Goal: Task Accomplishment & Management: Manage account settings

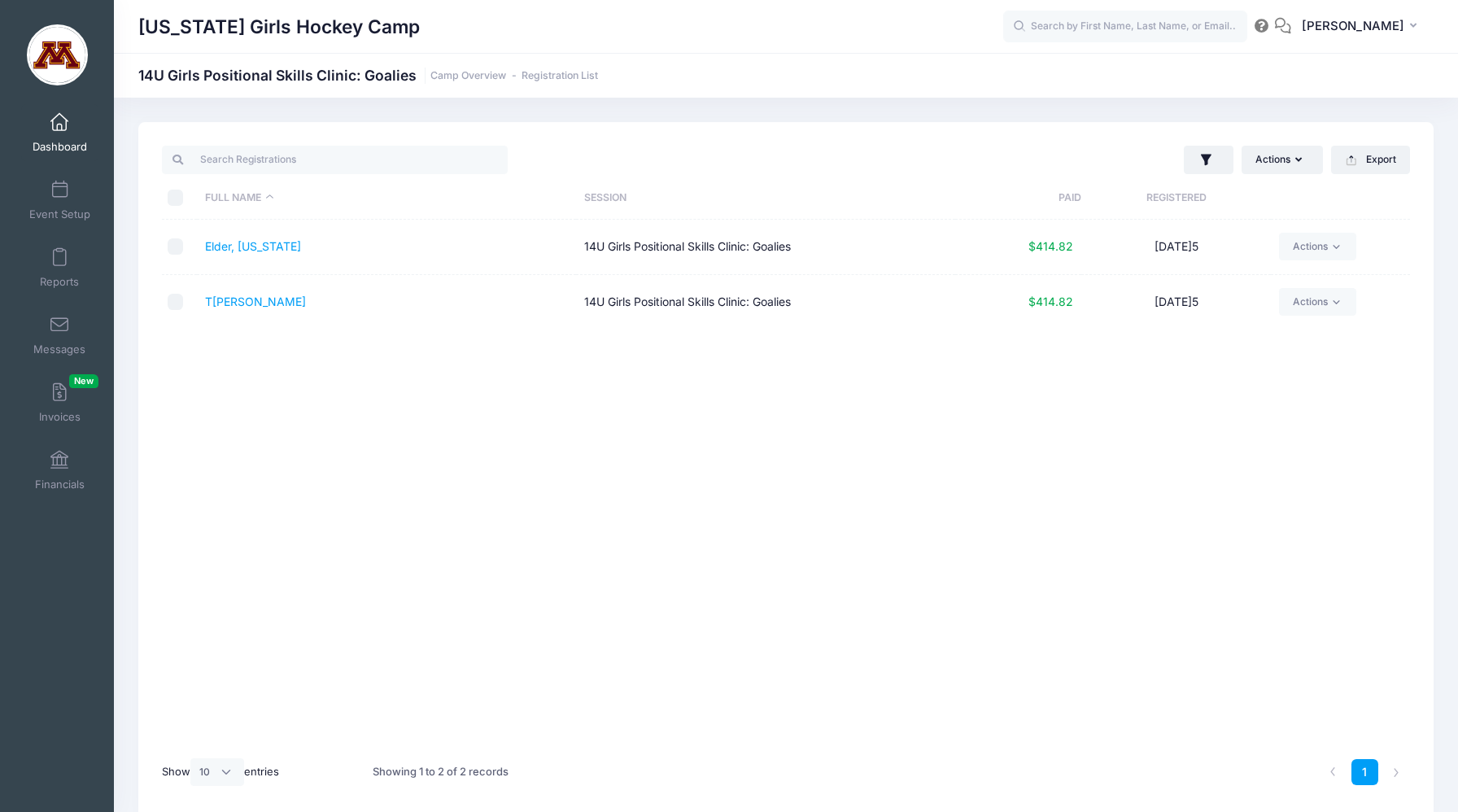
select select "10"
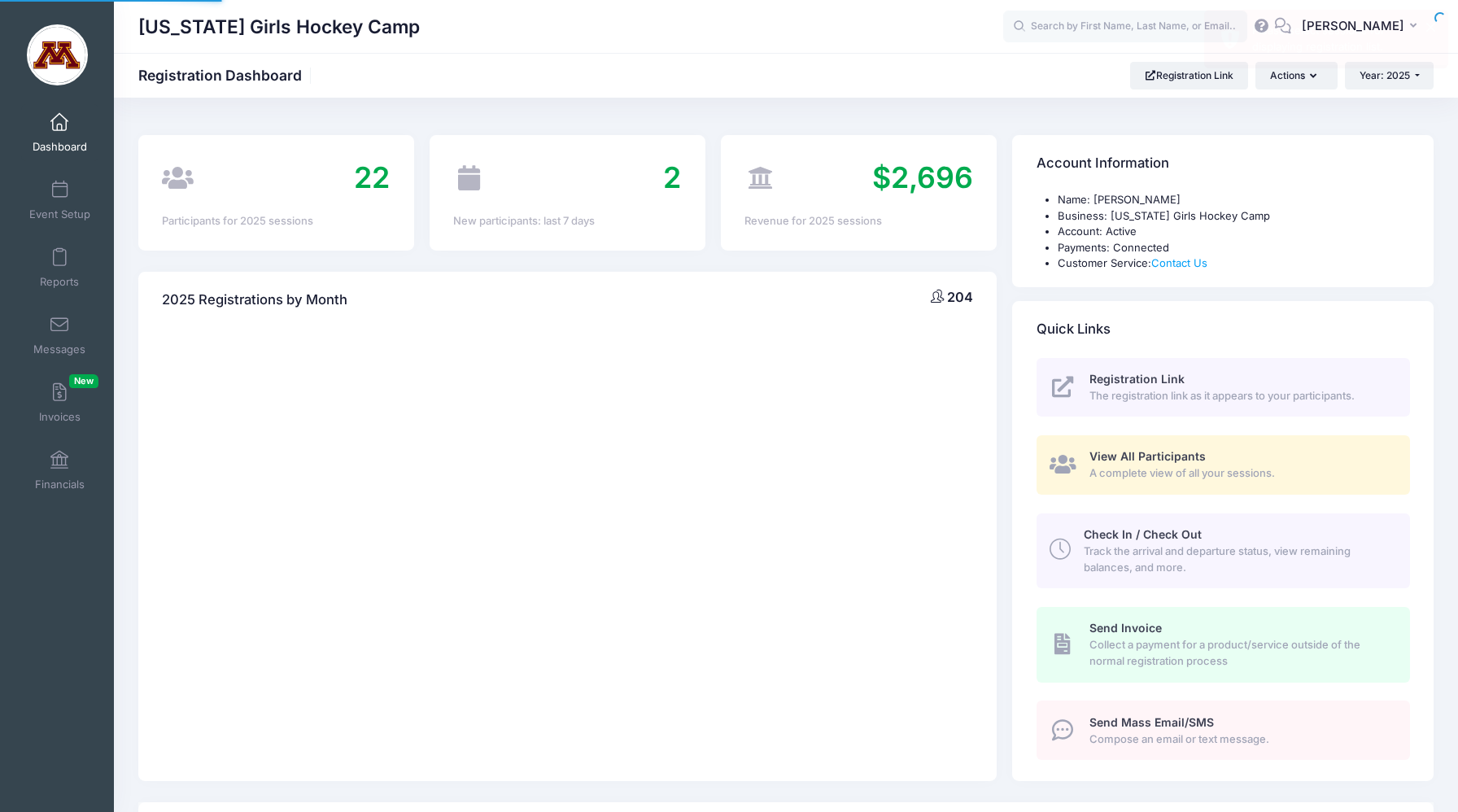
click at [62, 140] on span "Dashboard" at bounding box center [60, 147] width 55 height 14
select select
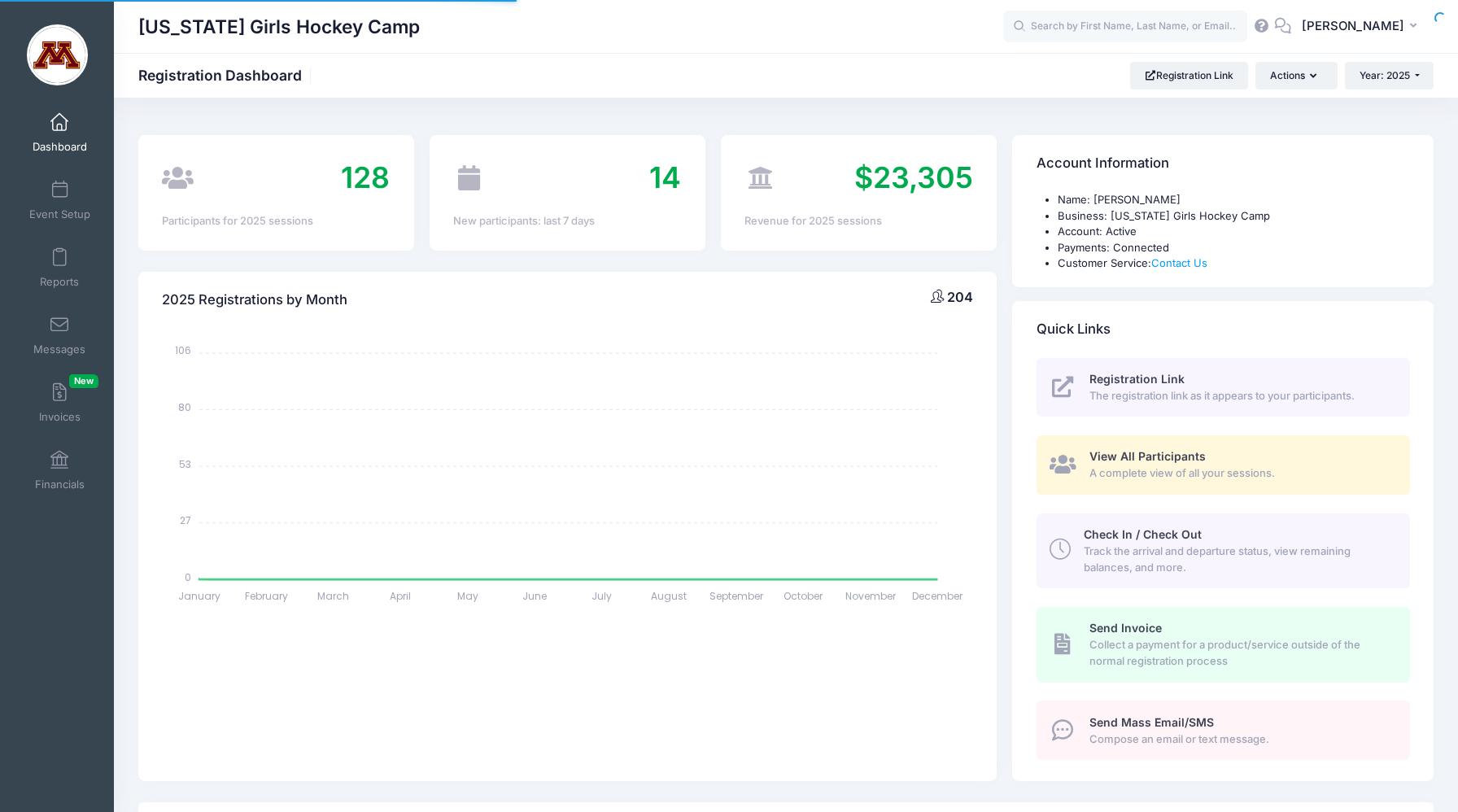
select select
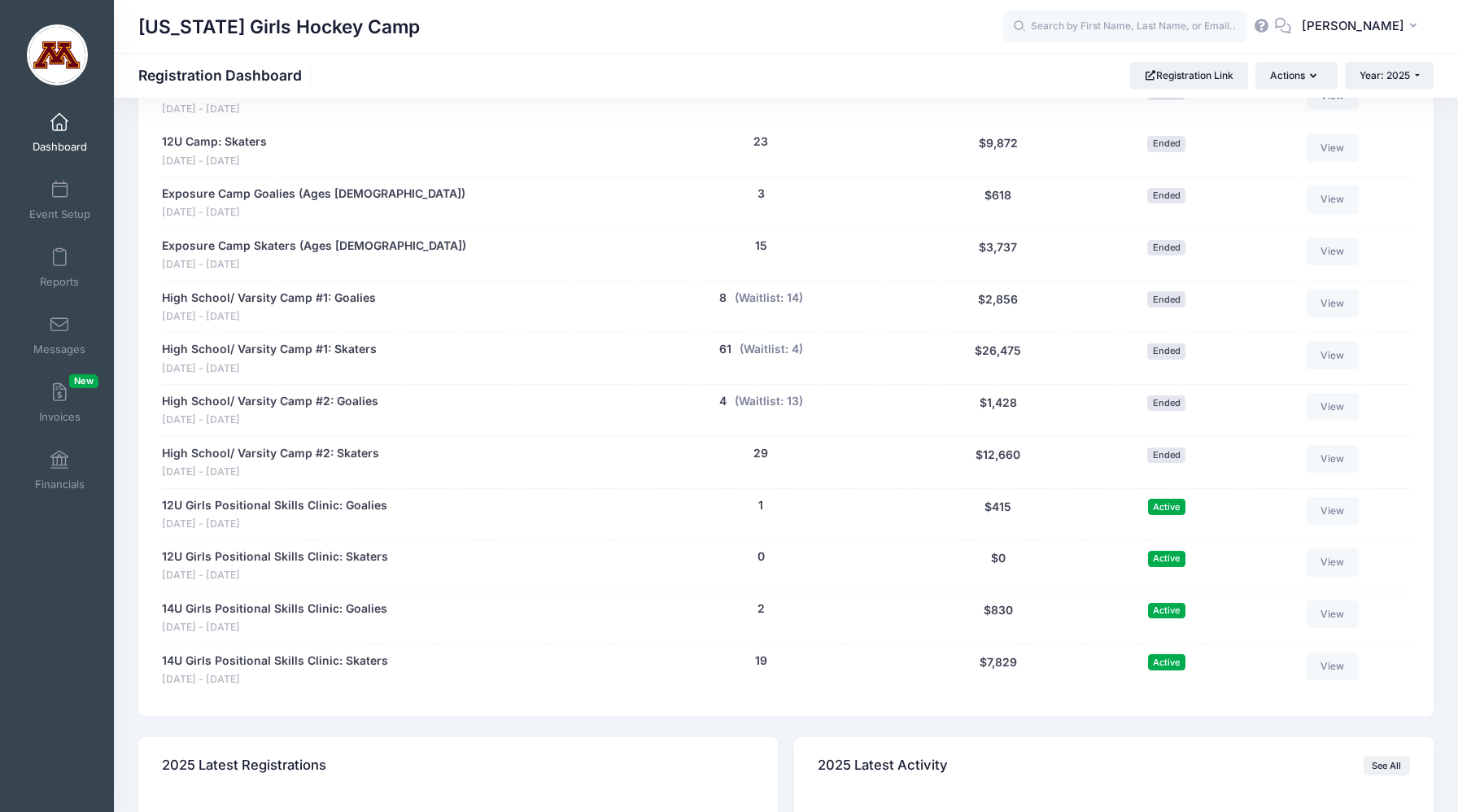
scroll to position [1064, 0]
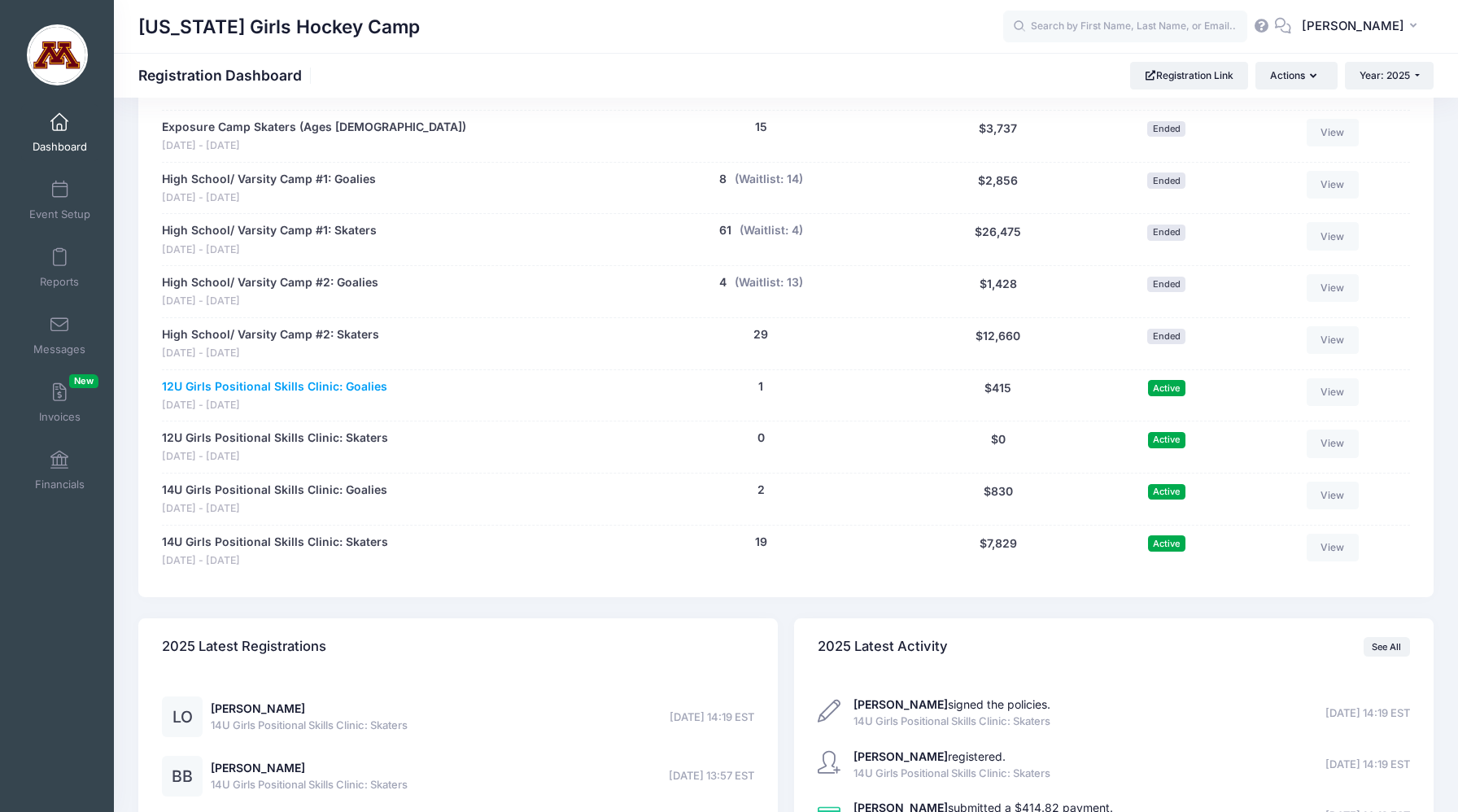
click at [332, 390] on link "12U Girls Positional Skills Clinic: Goalies" at bounding box center [274, 386] width 226 height 17
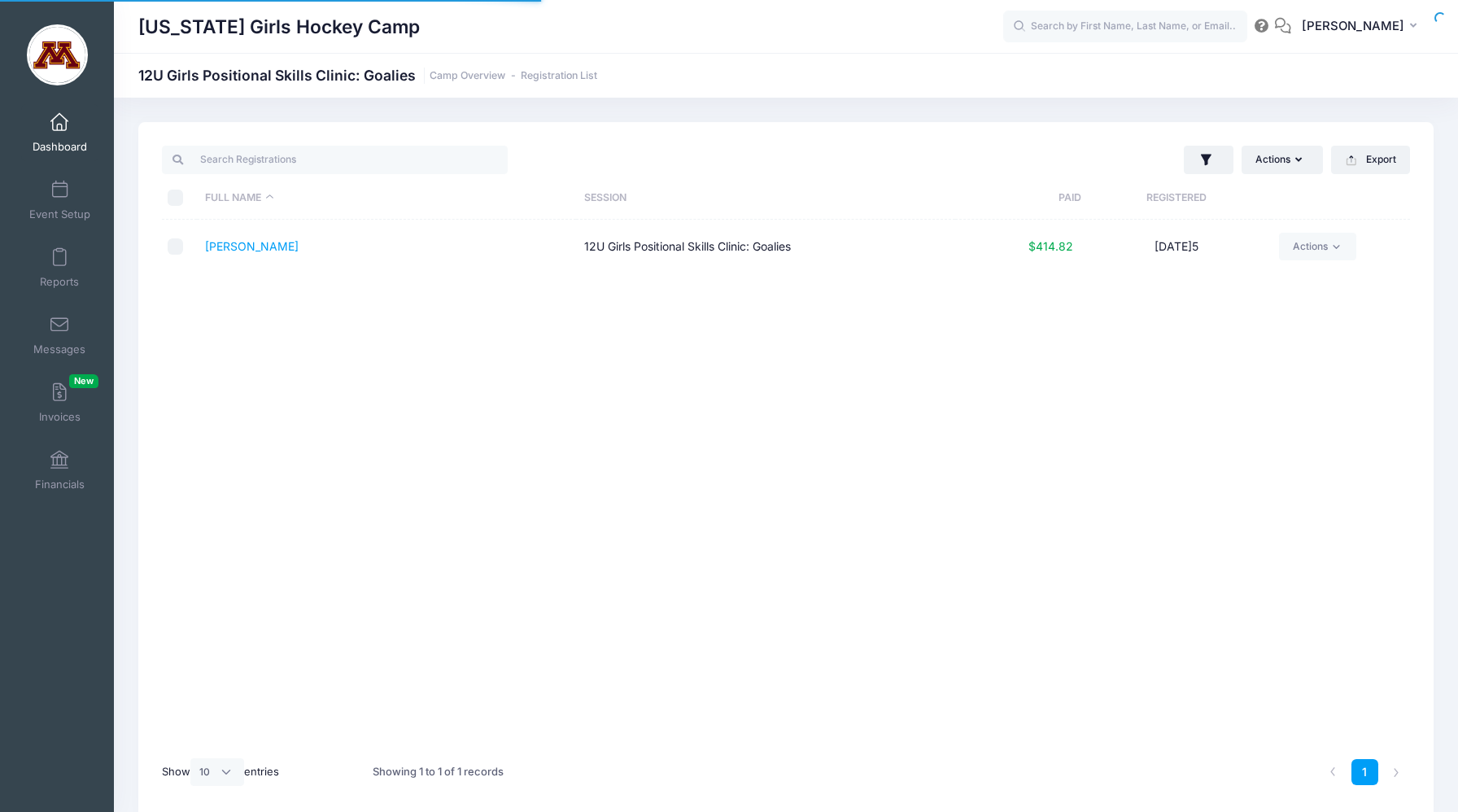
select select "10"
click at [226, 250] on link "[PERSON_NAME]" at bounding box center [251, 246] width 94 height 14
click at [59, 139] on link "Dashboard" at bounding box center [59, 132] width 77 height 57
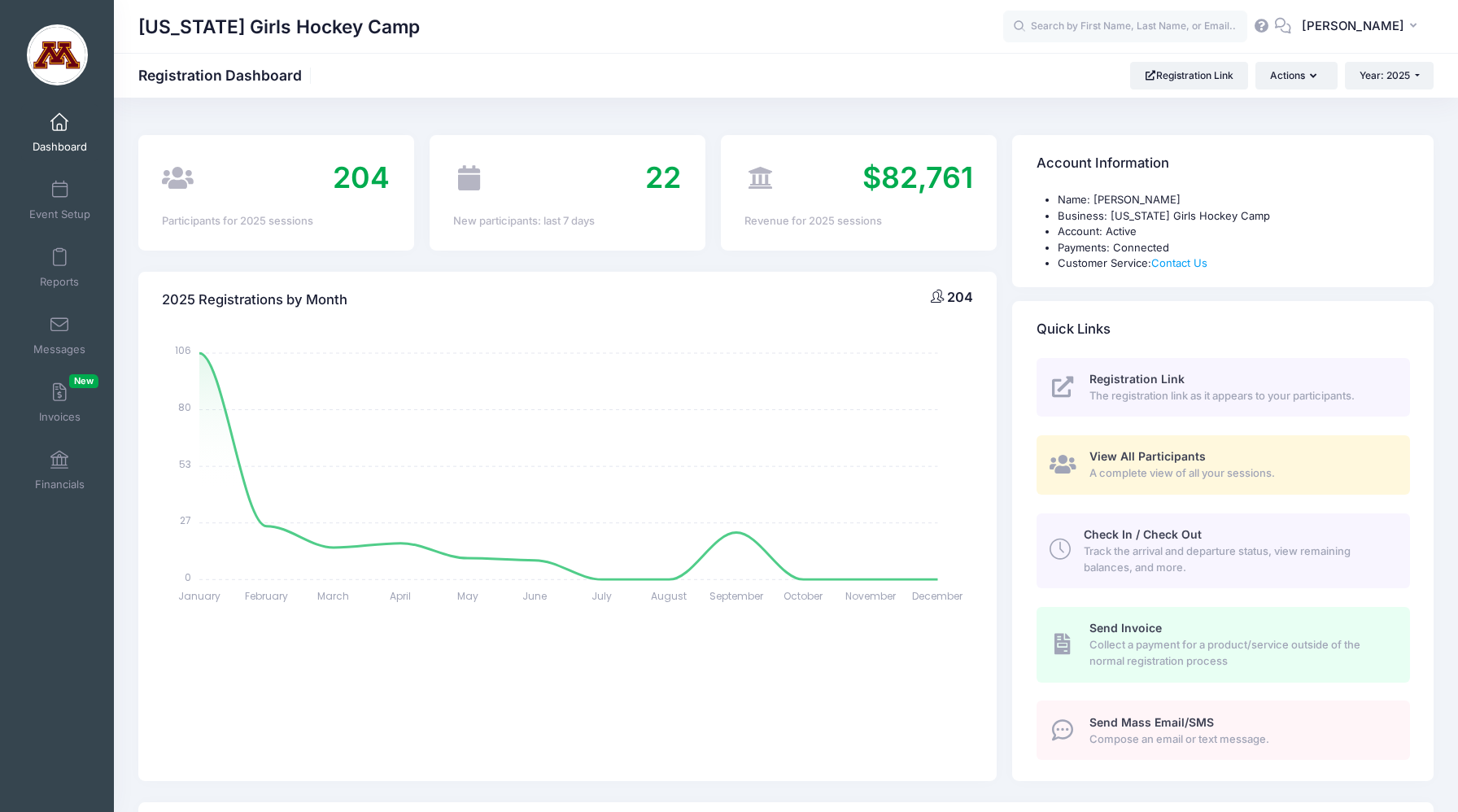
select select
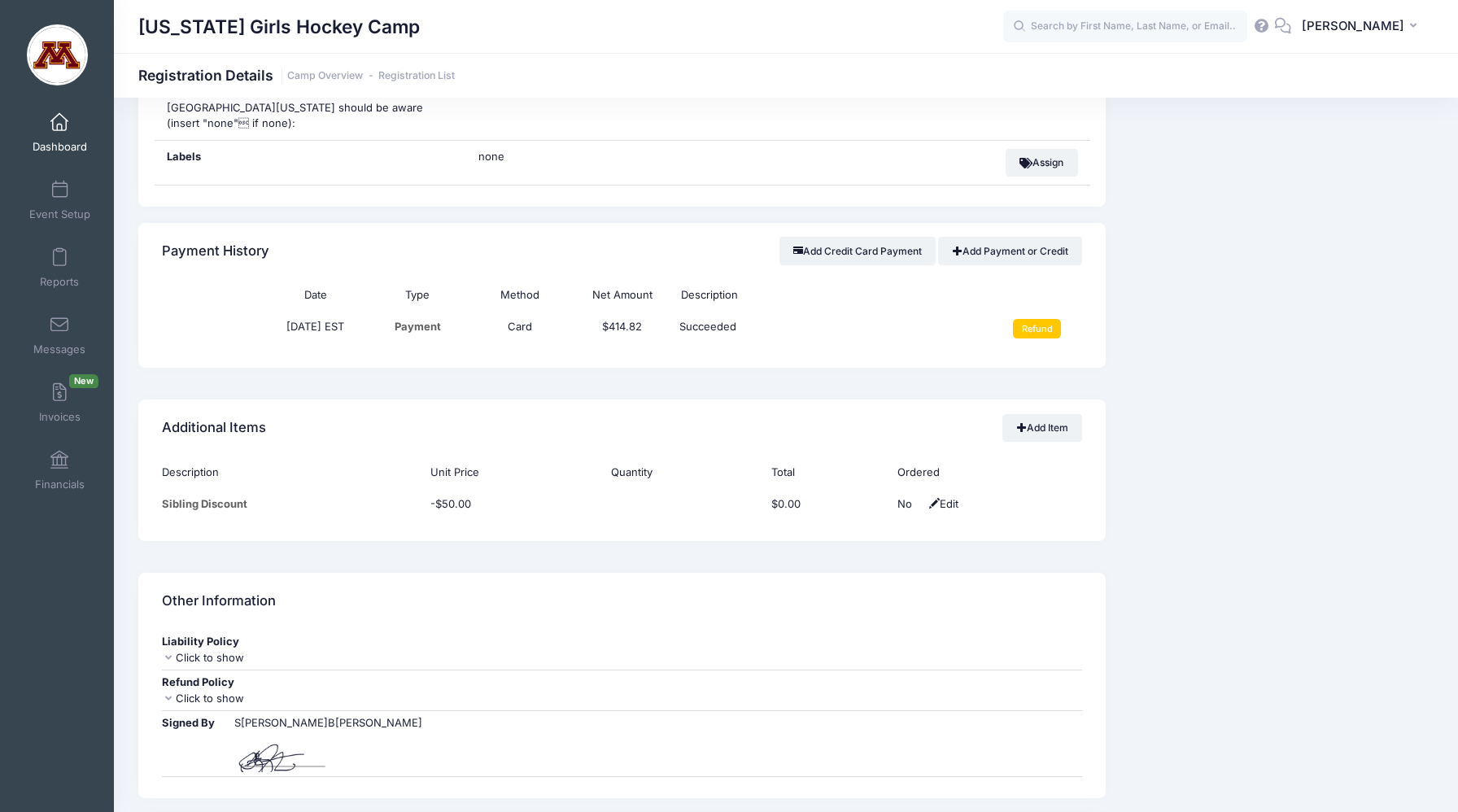
scroll to position [1178, 0]
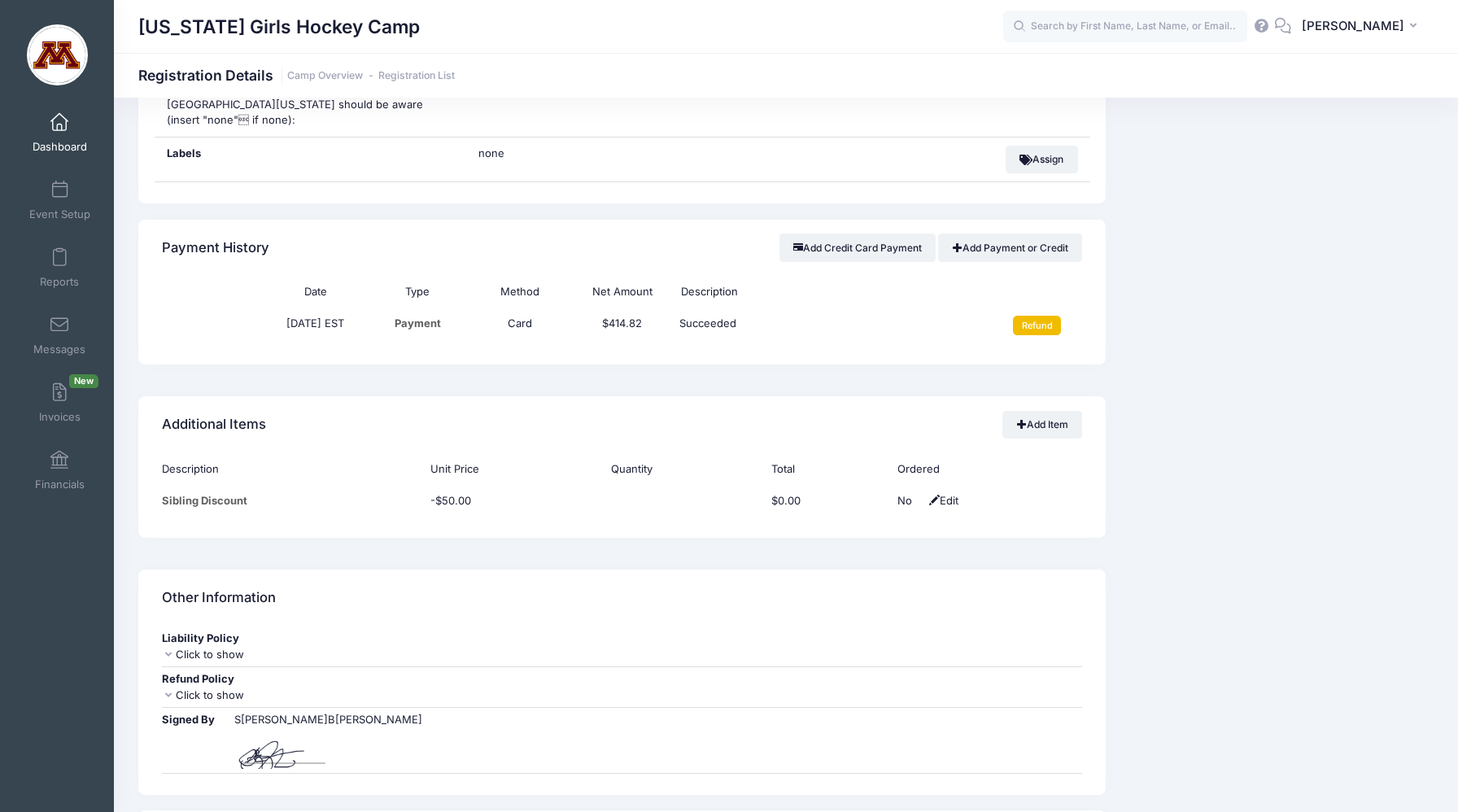
click at [1048, 315] on input "Refund" at bounding box center [1037, 325] width 48 height 20
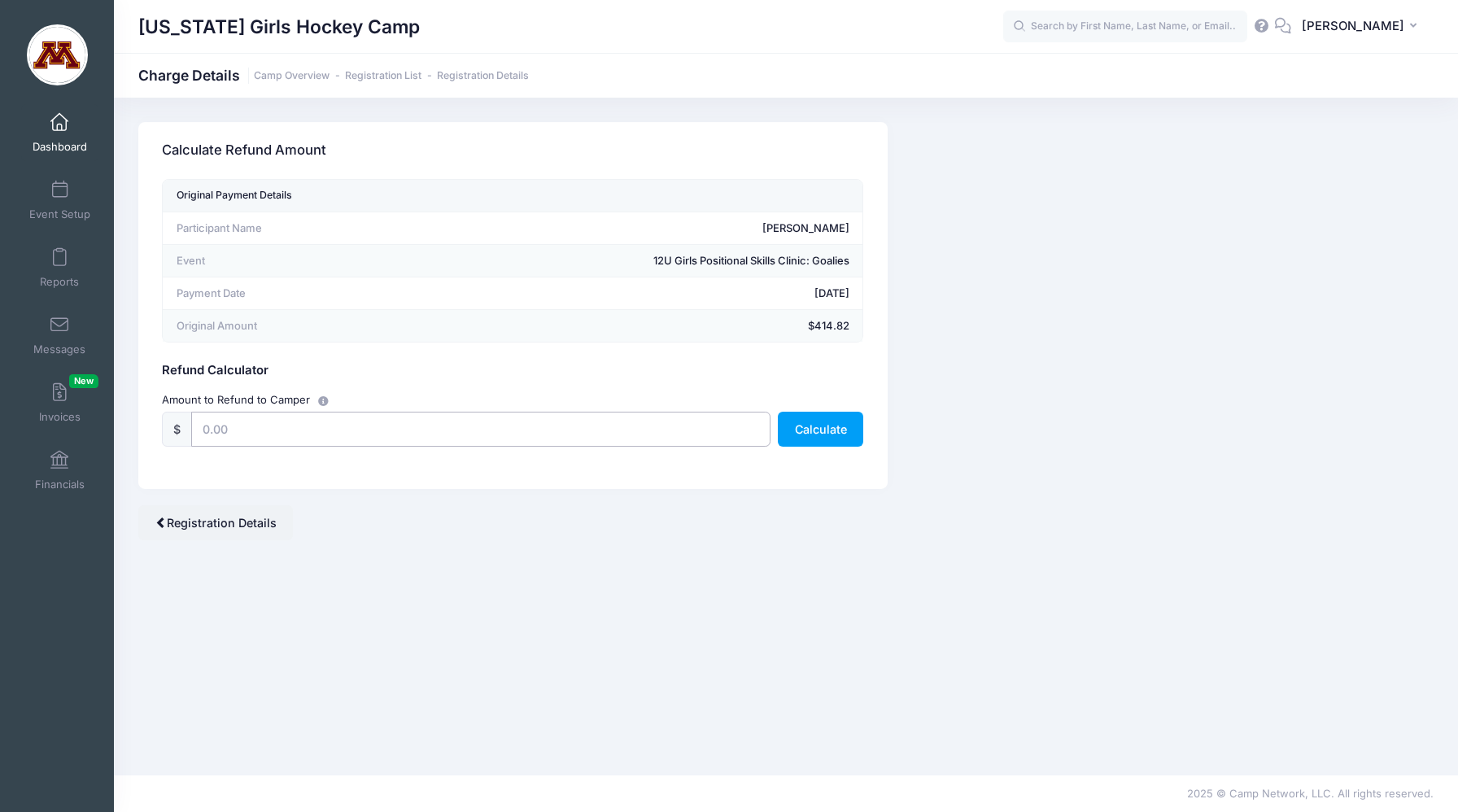
click at [295, 439] on input "text" at bounding box center [481, 429] width 579 height 35
type input "414.82"
click at [800, 429] on button "Calculate" at bounding box center [820, 429] width 86 height 35
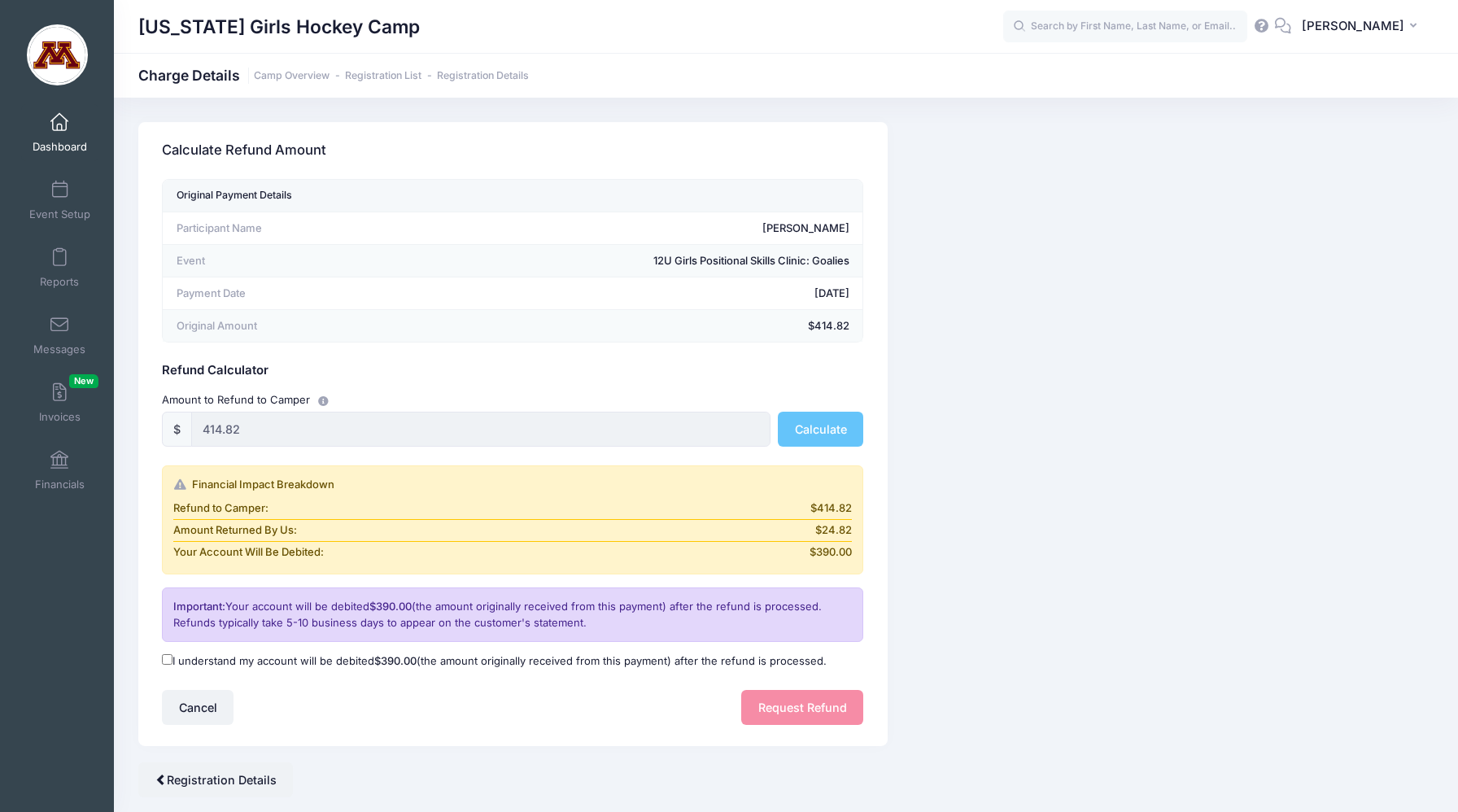
click at [166, 661] on input "I understand my account will be debited $390.00 (the amount originally received…" at bounding box center [167, 659] width 11 height 11
checkbox input "true"
click at [791, 698] on button "Request Refund" at bounding box center [802, 706] width 122 height 35
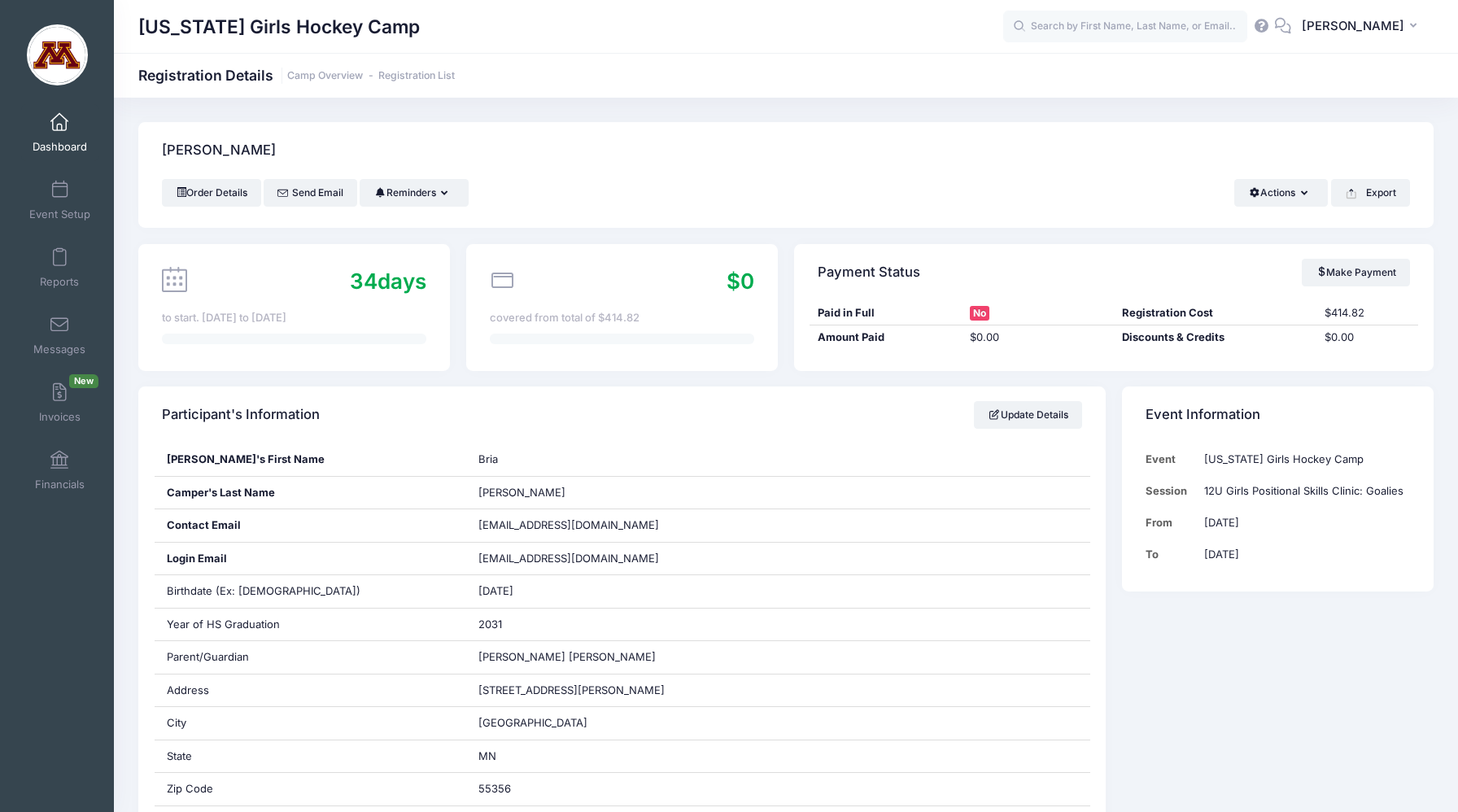
click at [60, 128] on span at bounding box center [60, 123] width 0 height 18
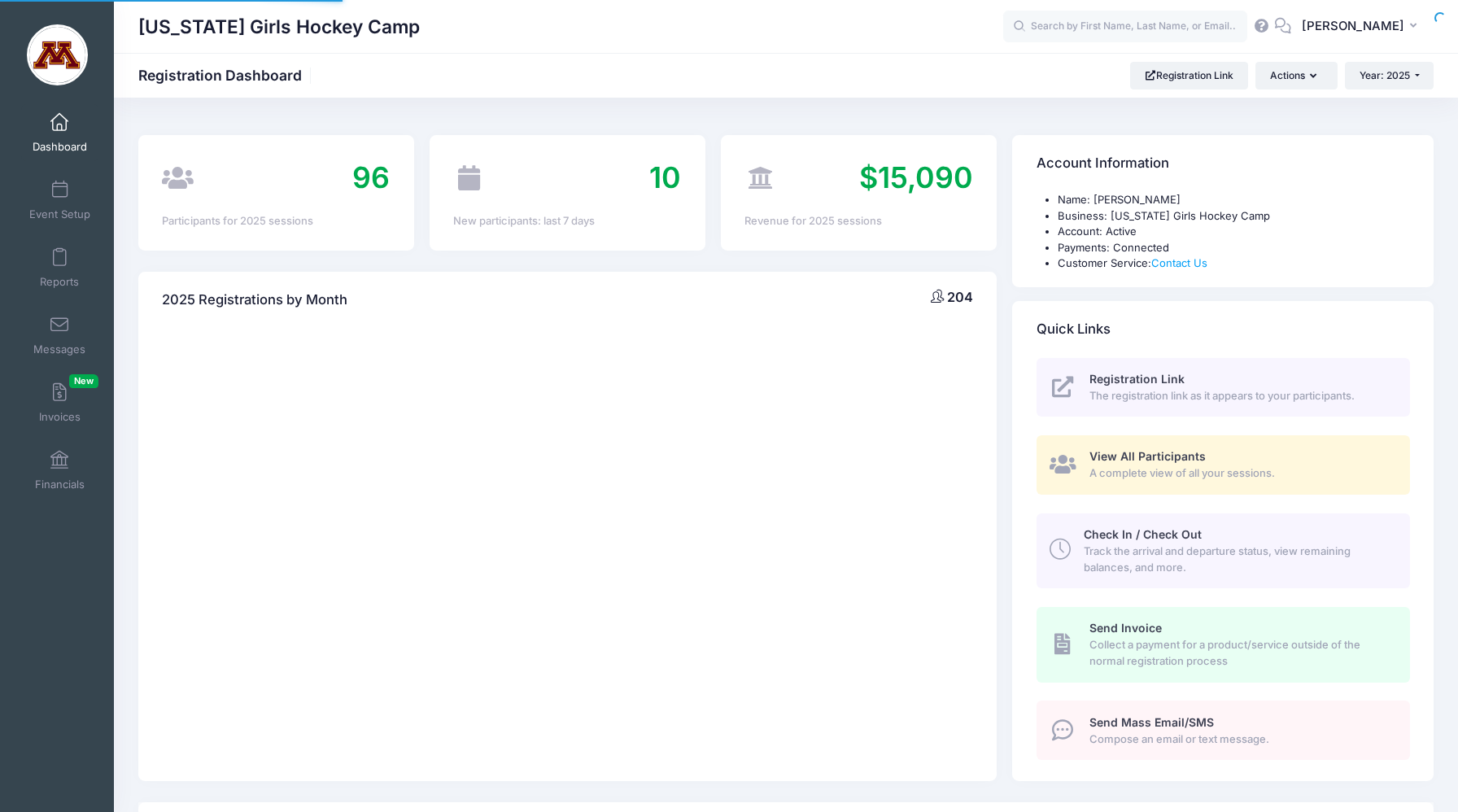
select select
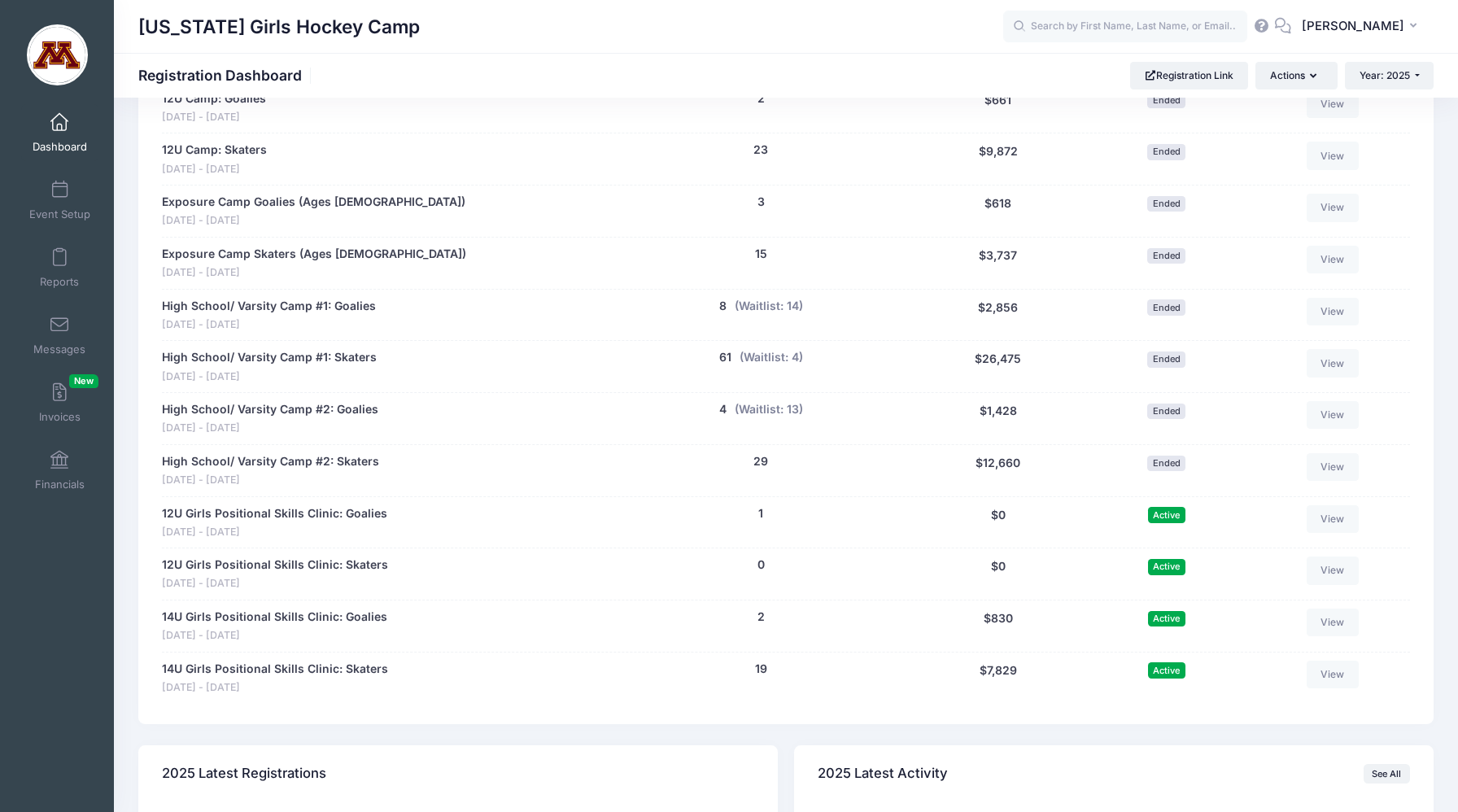
scroll to position [941, 0]
click at [324, 511] on link "12U Girls Positional Skills Clinic: Goalies" at bounding box center [274, 511] width 226 height 17
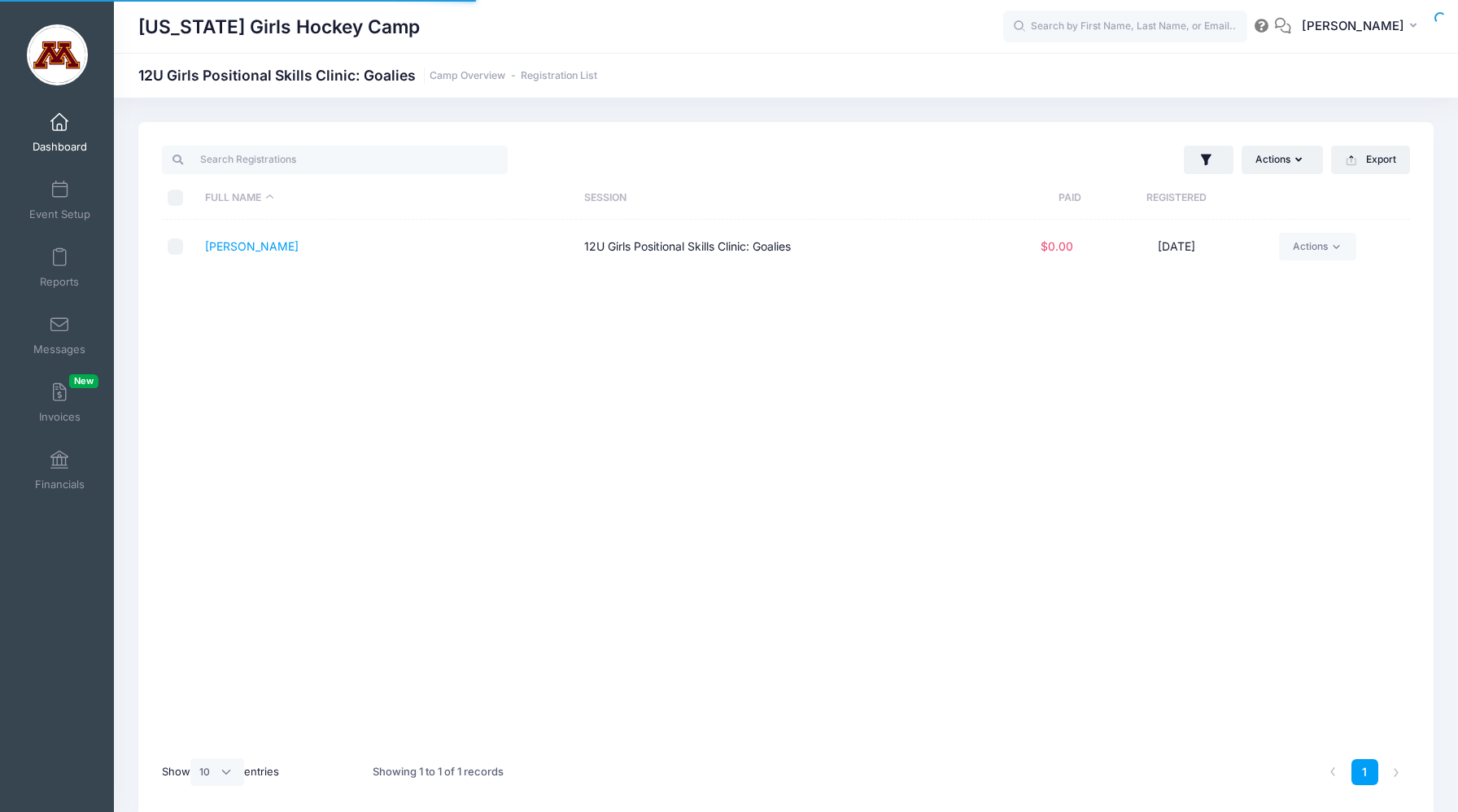
select select "10"
click at [178, 248] on input "checkbox" at bounding box center [176, 246] width 16 height 16
checkbox input "true"
click at [1285, 166] on button "Actions" at bounding box center [1282, 160] width 82 height 28
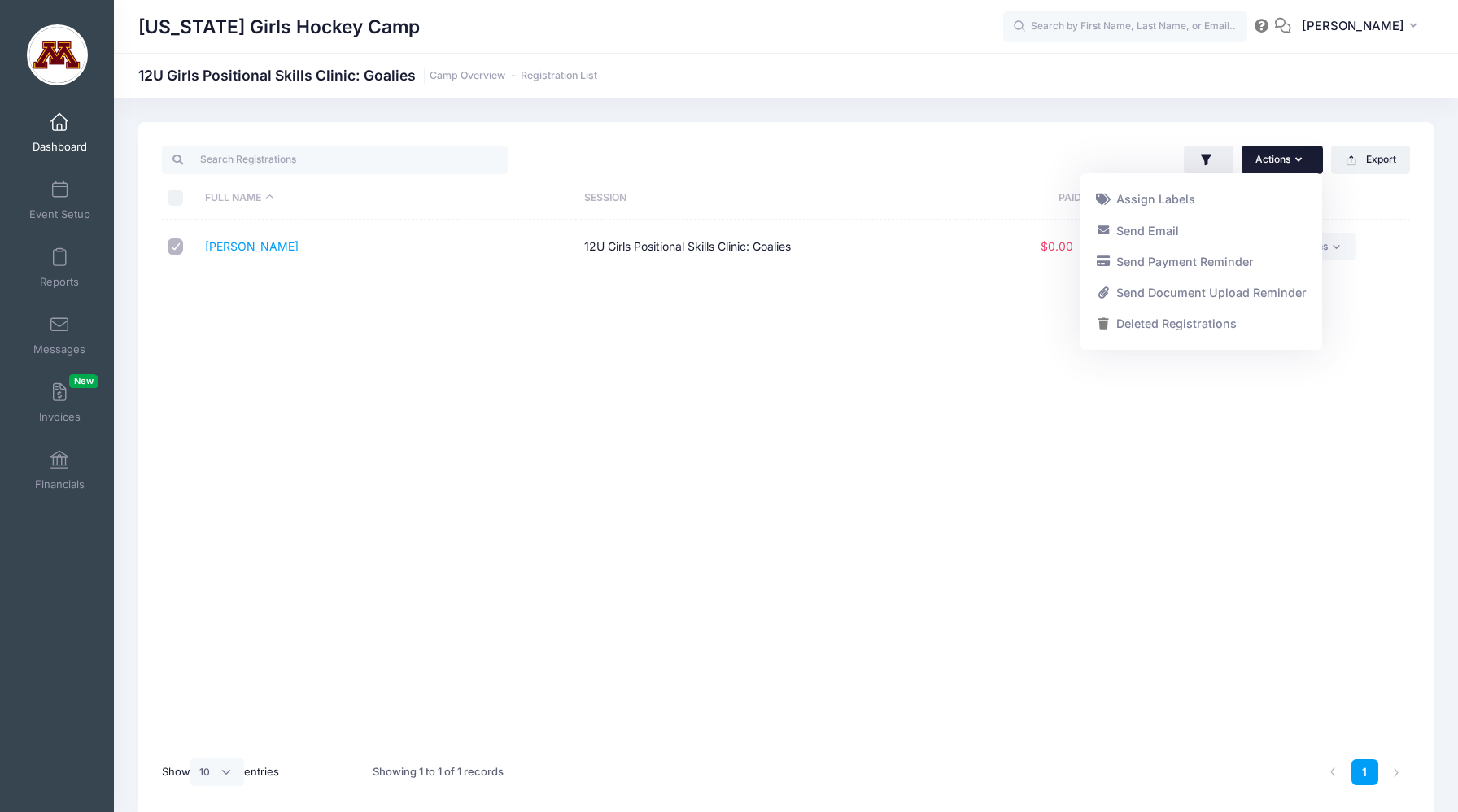
click at [1284, 424] on div "Full Name Session Paid Registered Bengtson, Bria 12U Girls Positional Skills Cl…" at bounding box center [785, 483] width 1248 height 527
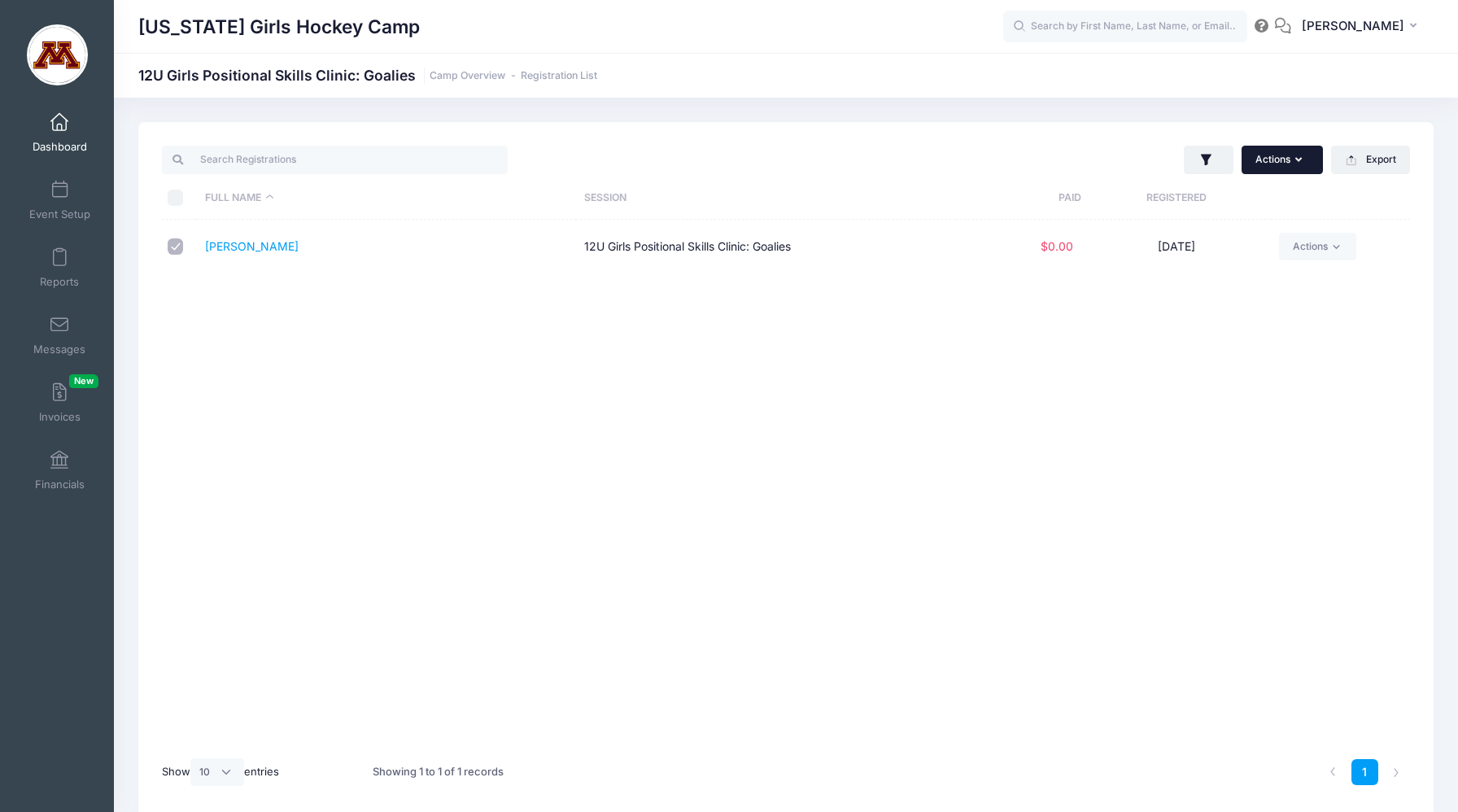
click at [1275, 161] on button "Actions" at bounding box center [1282, 160] width 82 height 28
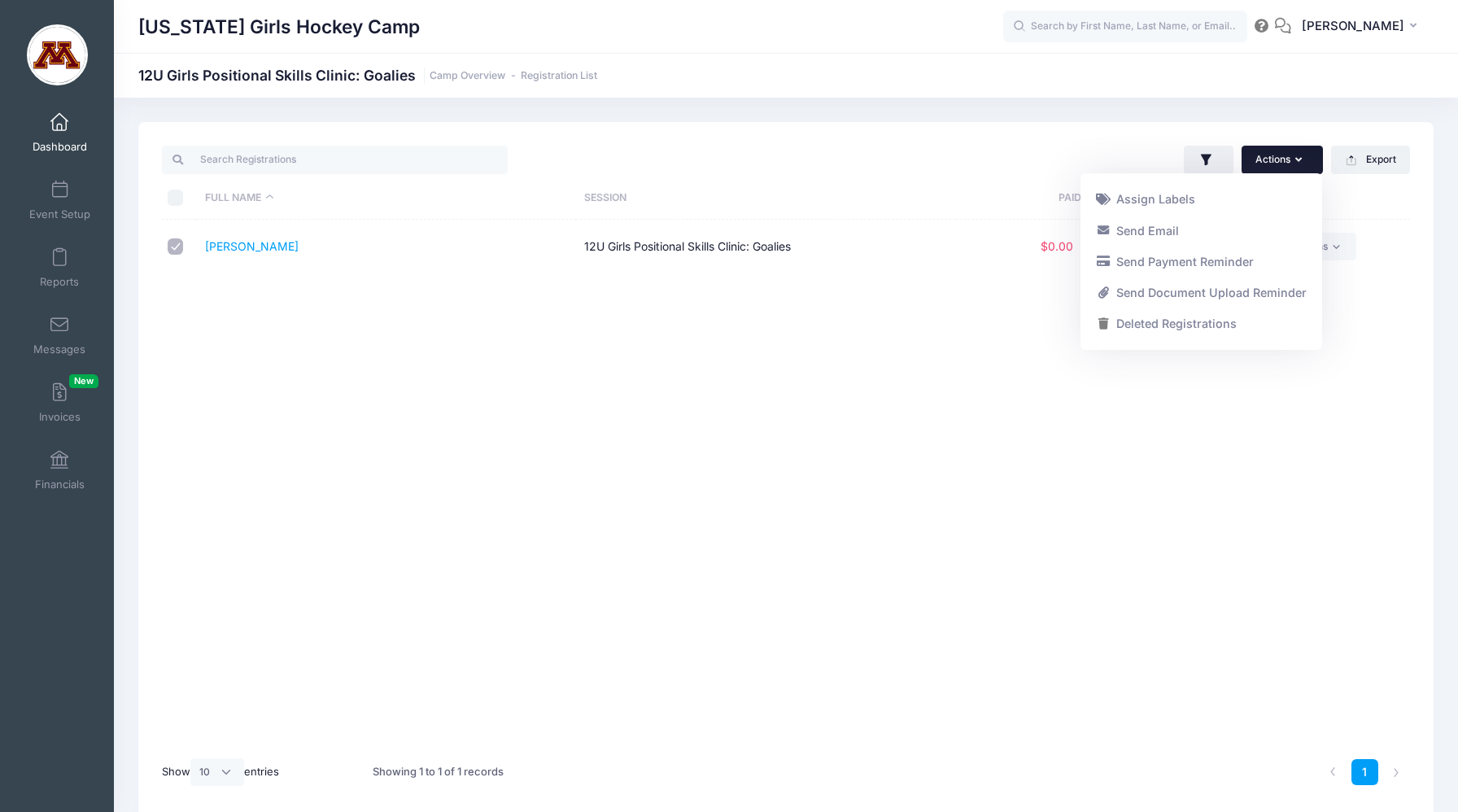
click at [1201, 318] on link "Deleted Registrations" at bounding box center [1201, 323] width 227 height 31
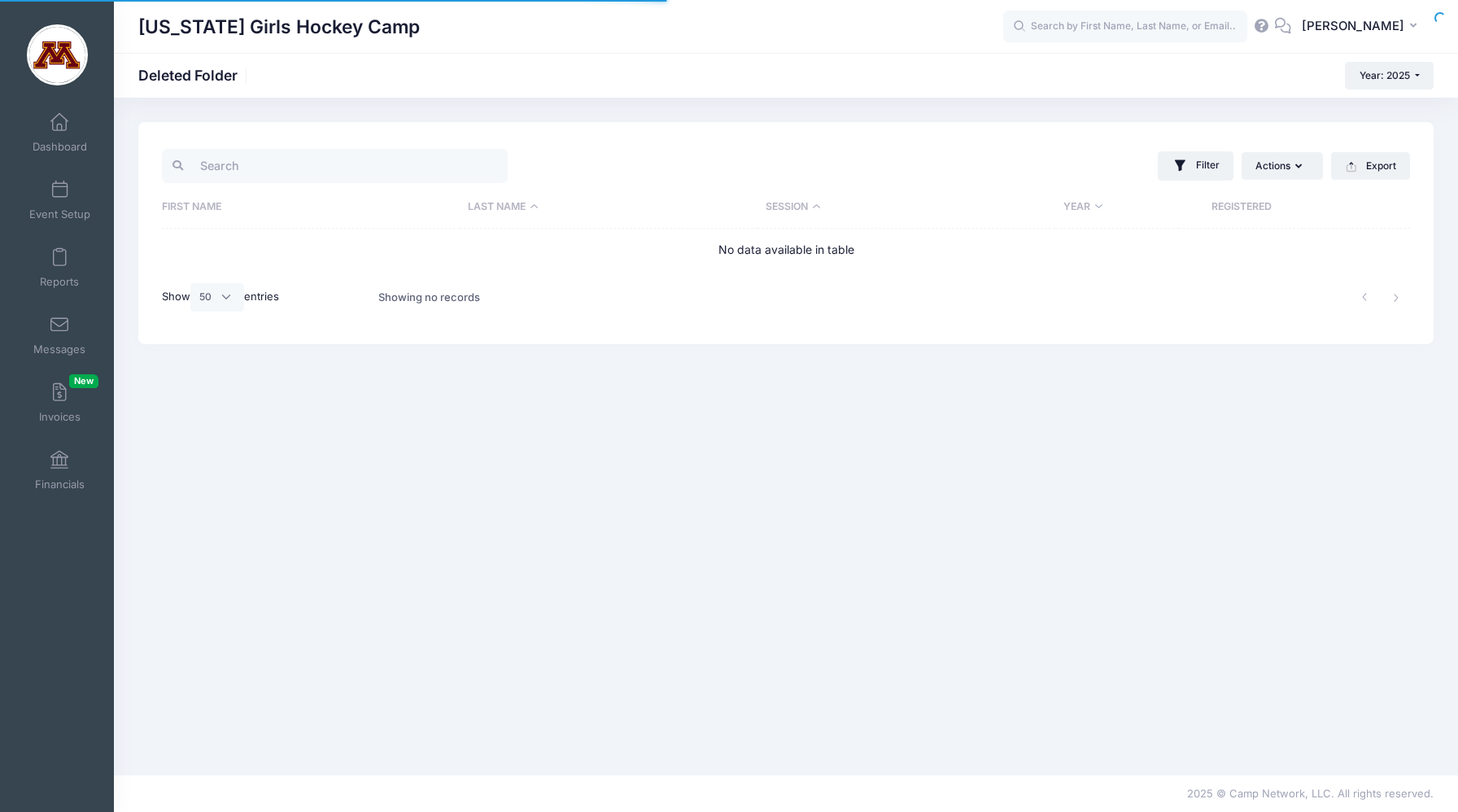
select select "50"
click at [65, 140] on span "Dashboard" at bounding box center [60, 147] width 55 height 14
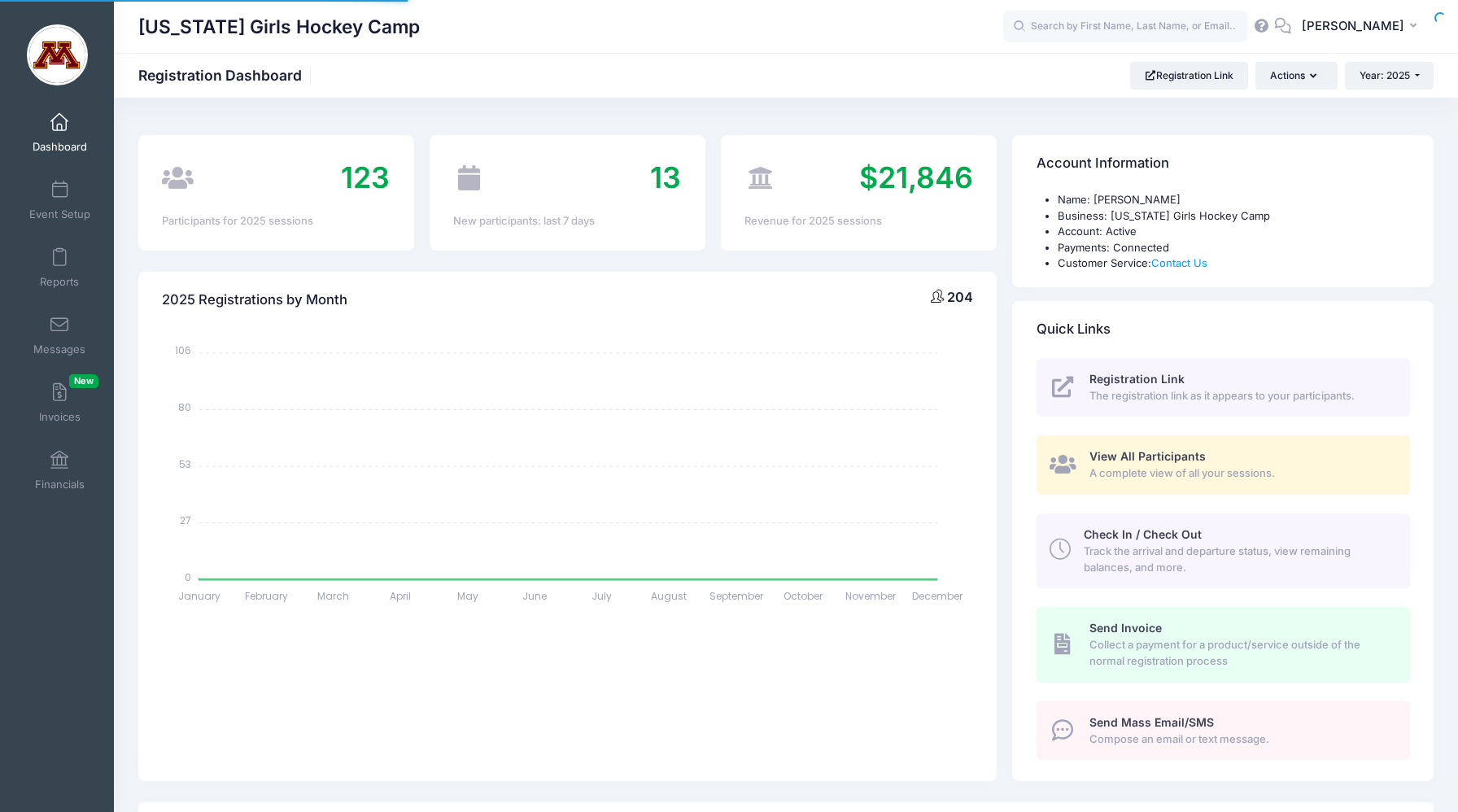
select select
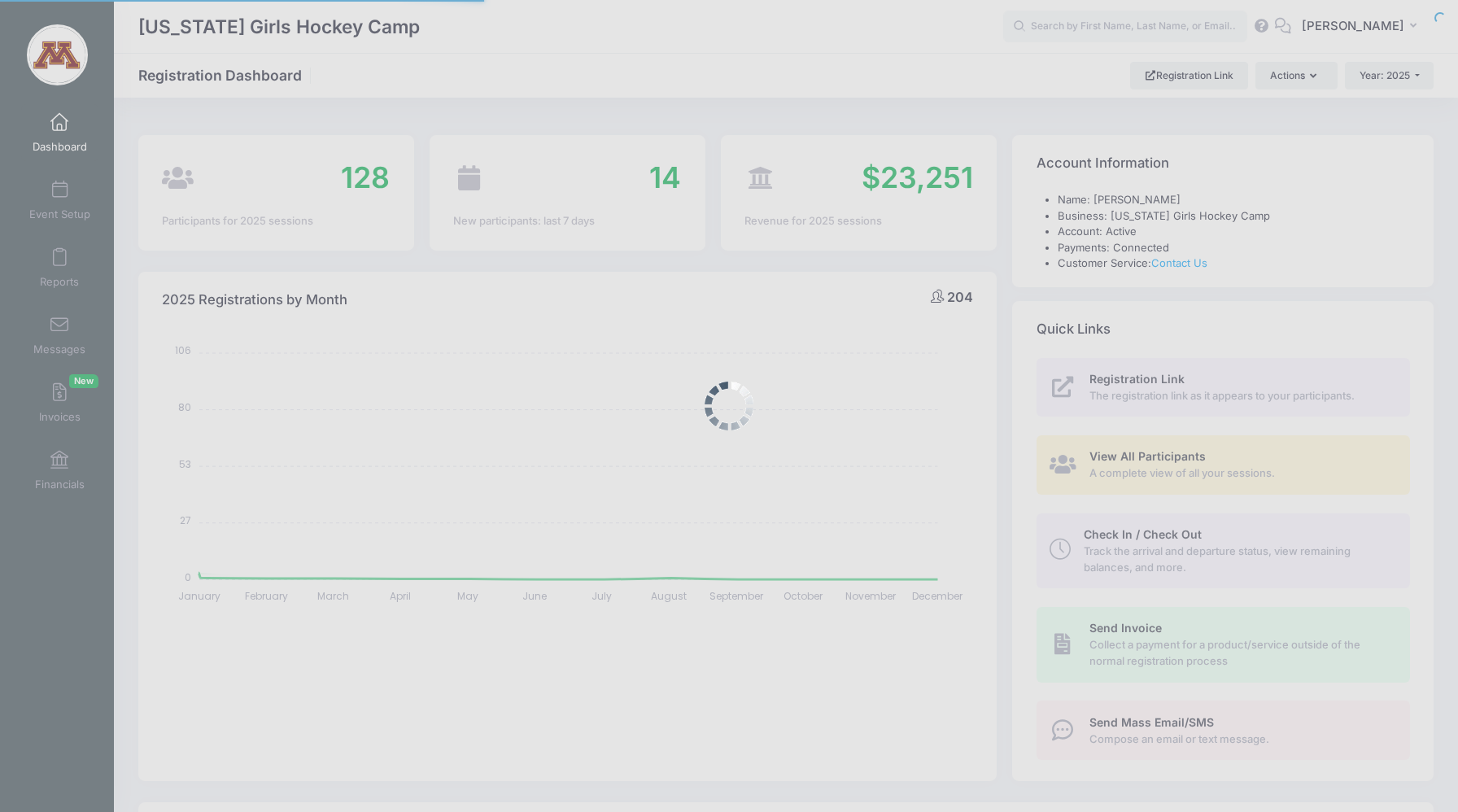
select select
click at [1150, 33] on div at bounding box center [729, 406] width 1458 height 812
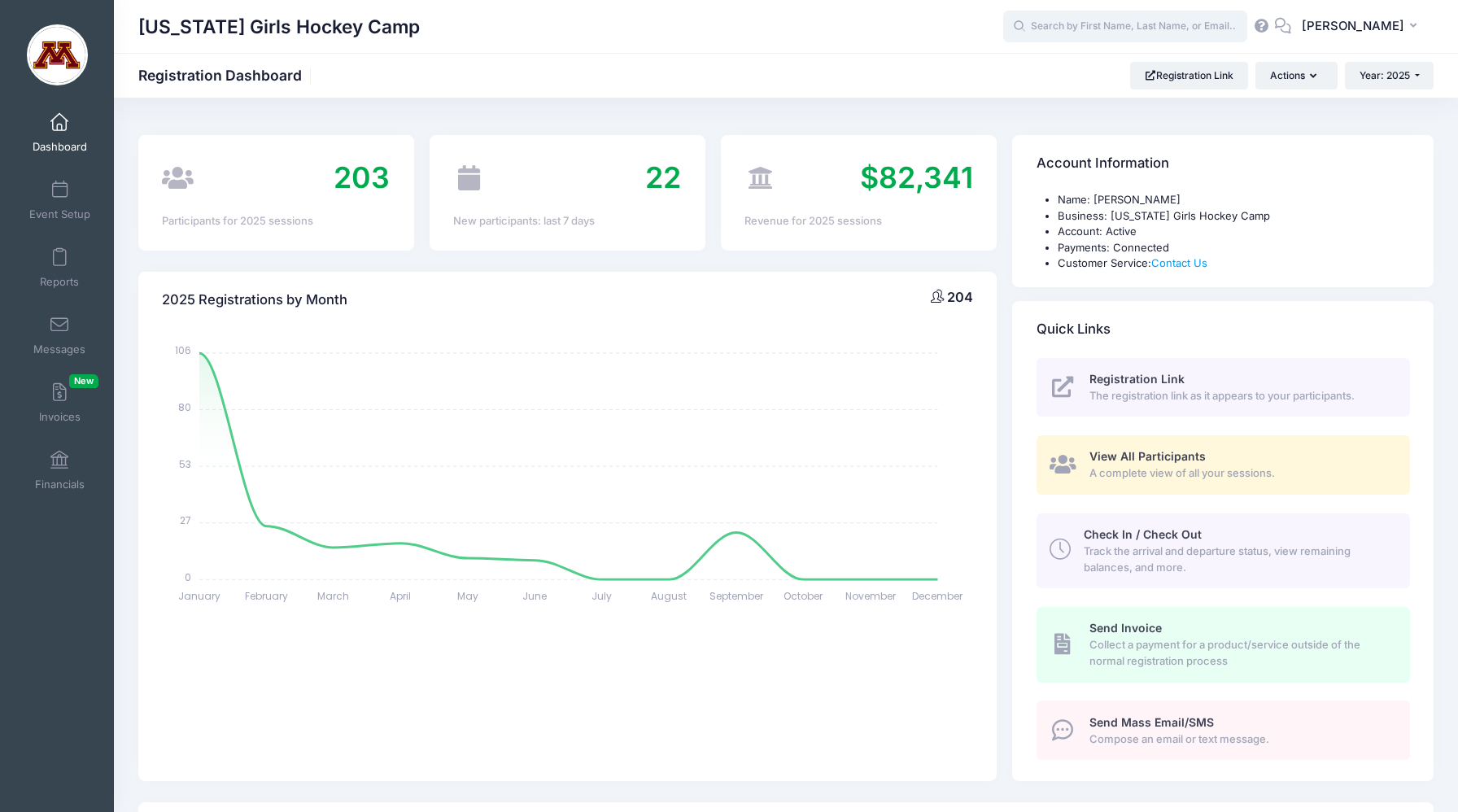
click at [1150, 30] on input "text" at bounding box center [1125, 27] width 244 height 33
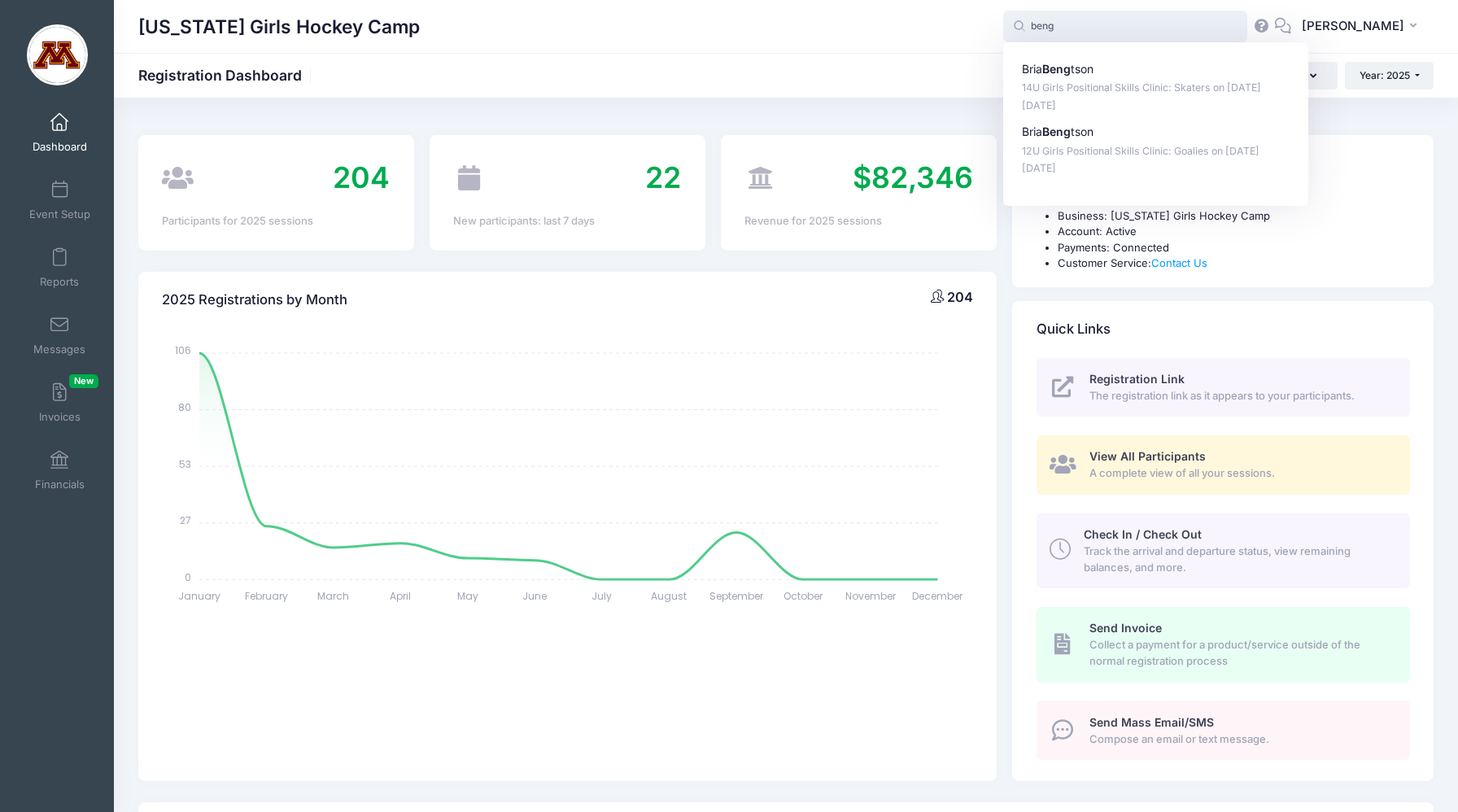
type input "beng"
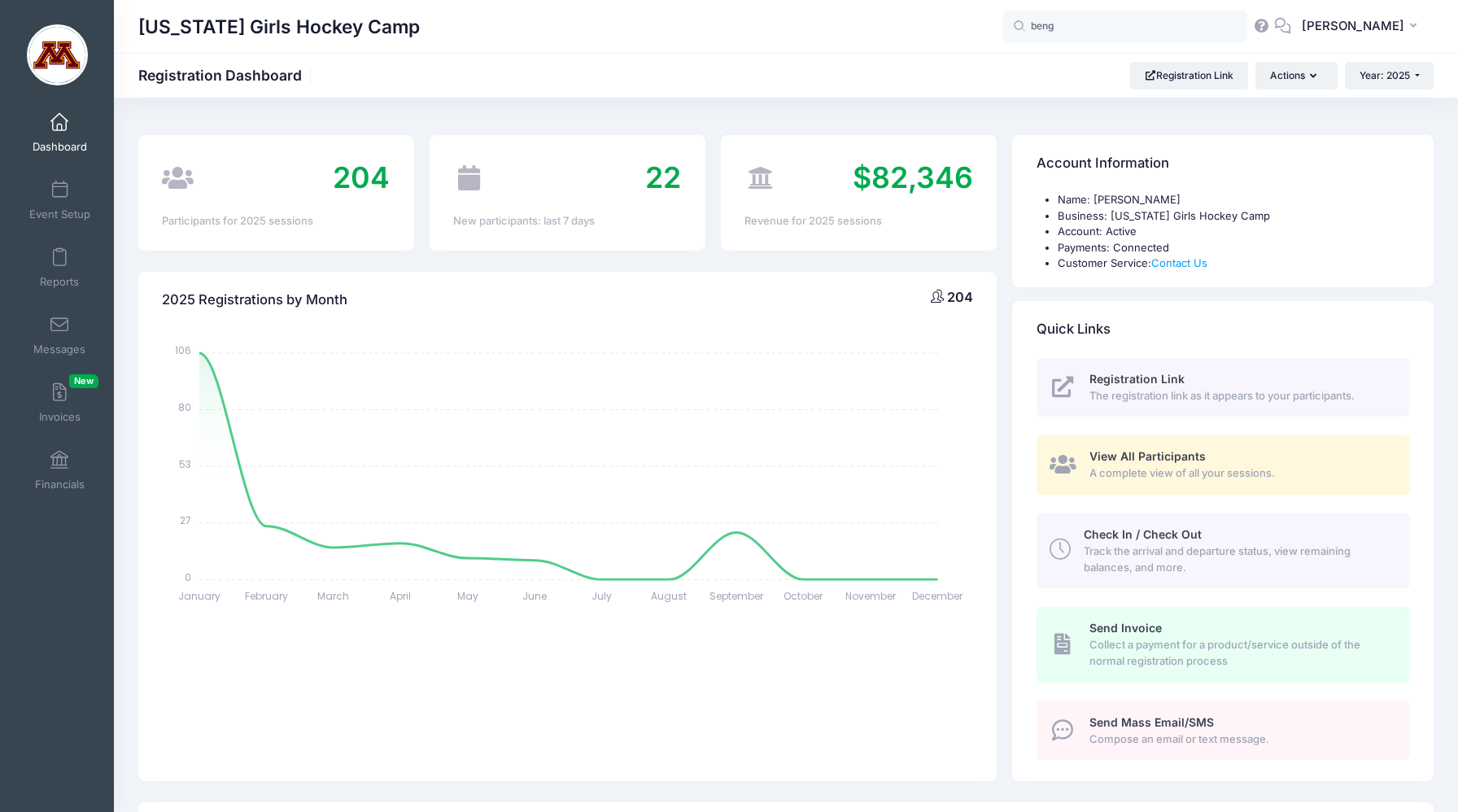
click at [64, 135] on link "Dashboard" at bounding box center [59, 132] width 77 height 57
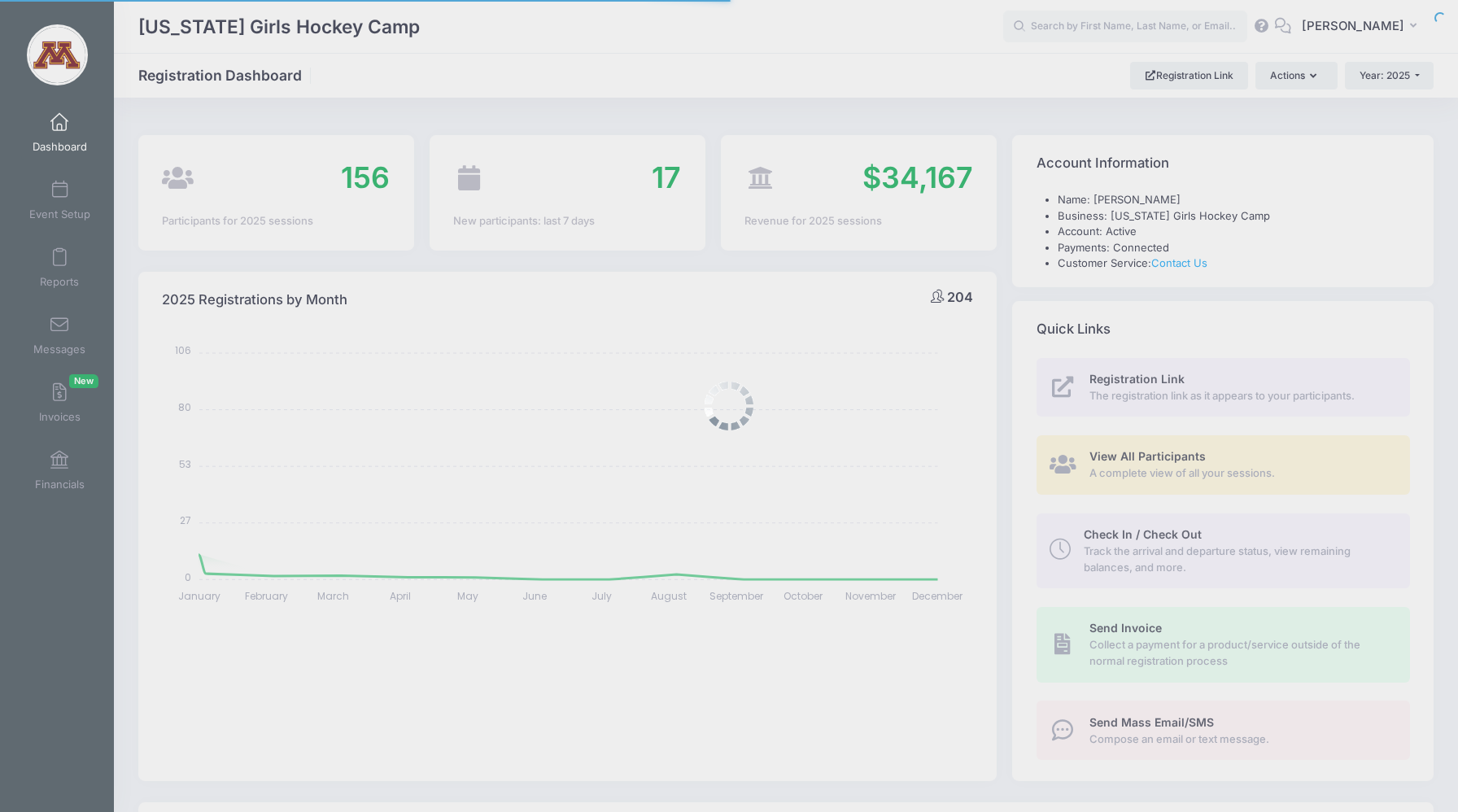
select select
